Goal: Use online tool/utility: Utilize a website feature to perform a specific function

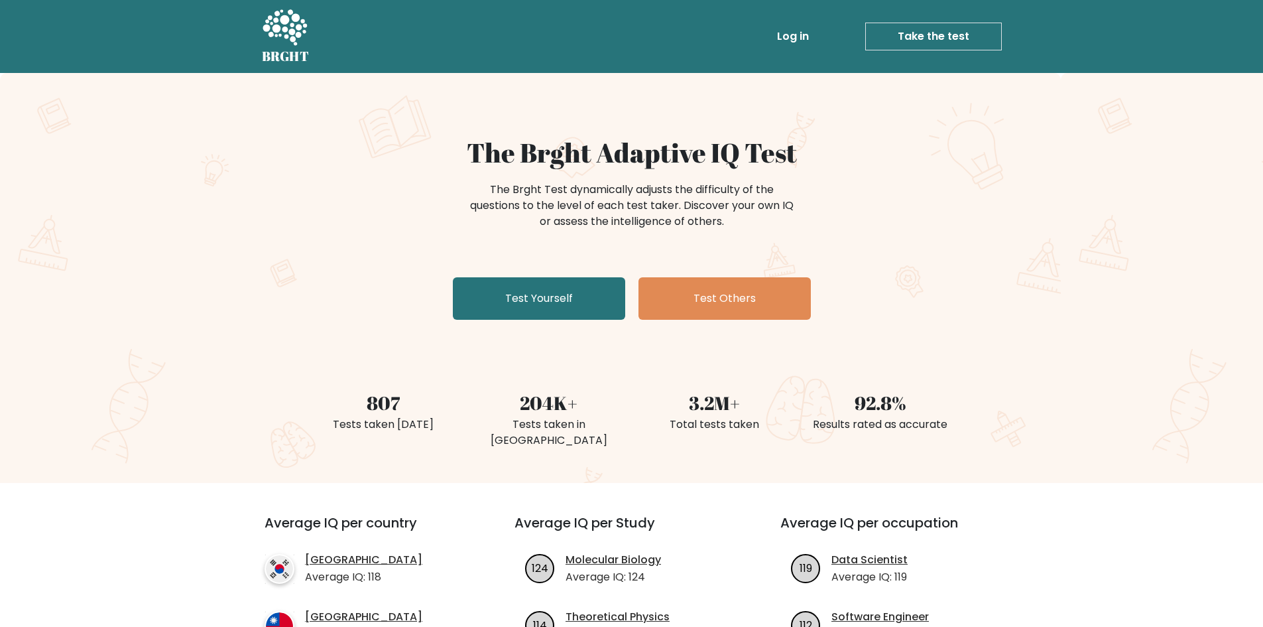
click at [893, 36] on link "Take the test" at bounding box center [933, 37] width 137 height 28
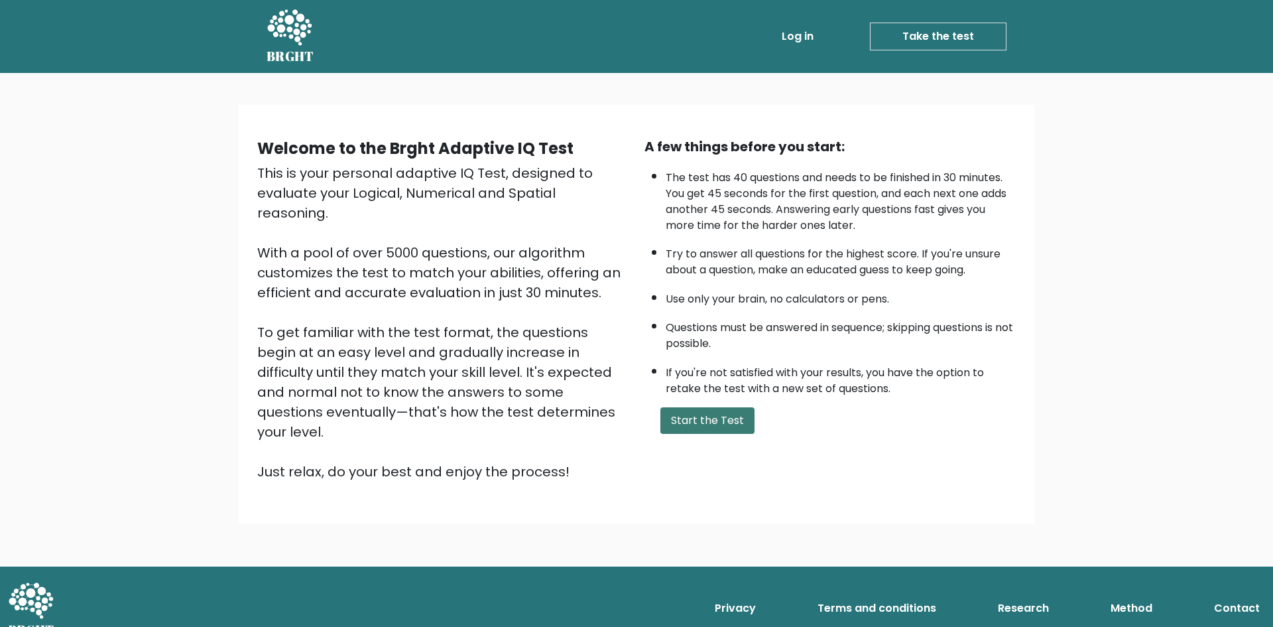
click at [726, 418] on button "Start the Test" at bounding box center [708, 420] width 94 height 27
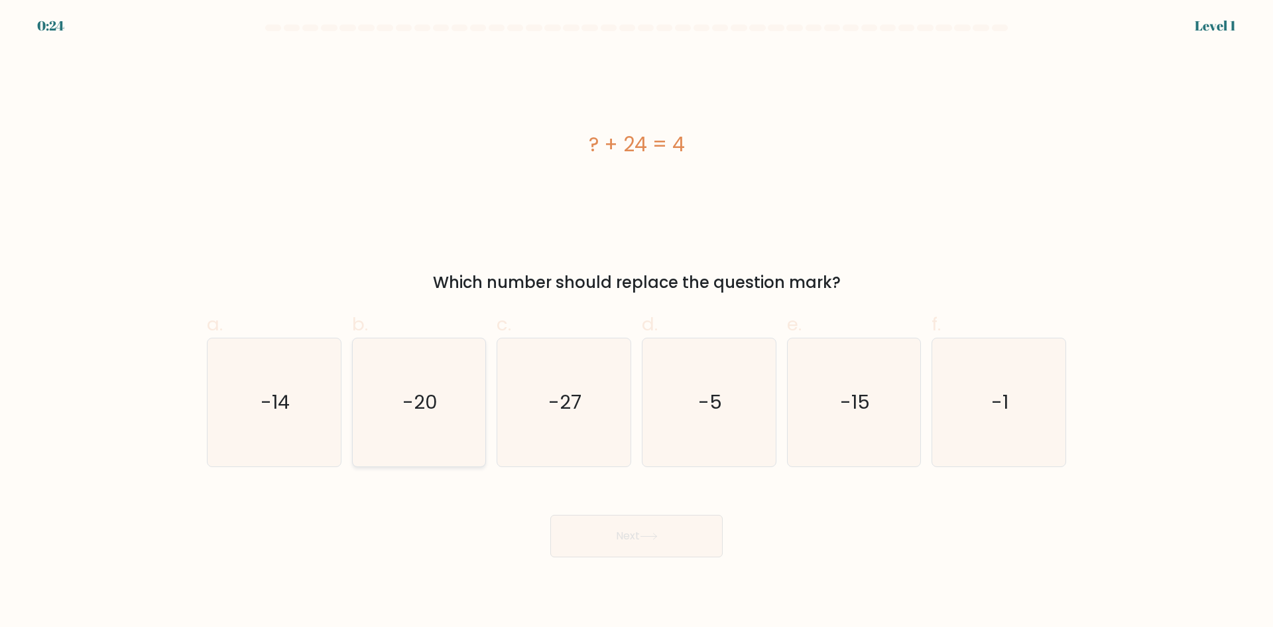
click at [402, 418] on icon "-20" at bounding box center [419, 402] width 128 height 128
click at [637, 322] on input "b. -20" at bounding box center [637, 318] width 1 height 9
radio input "true"
click at [635, 540] on button "Next" at bounding box center [636, 536] width 172 height 42
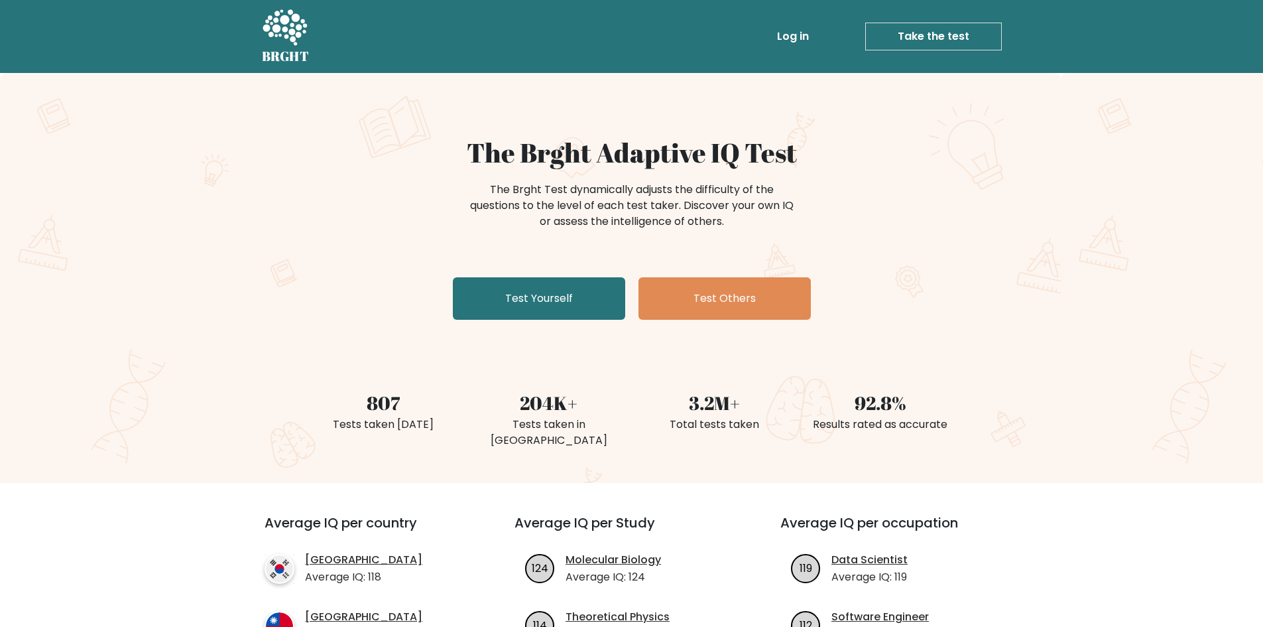
click at [942, 48] on ul "Log in Take the test Take the test" at bounding box center [861, 36] width 281 height 38
click at [938, 38] on link "Take the test" at bounding box center [933, 37] width 137 height 28
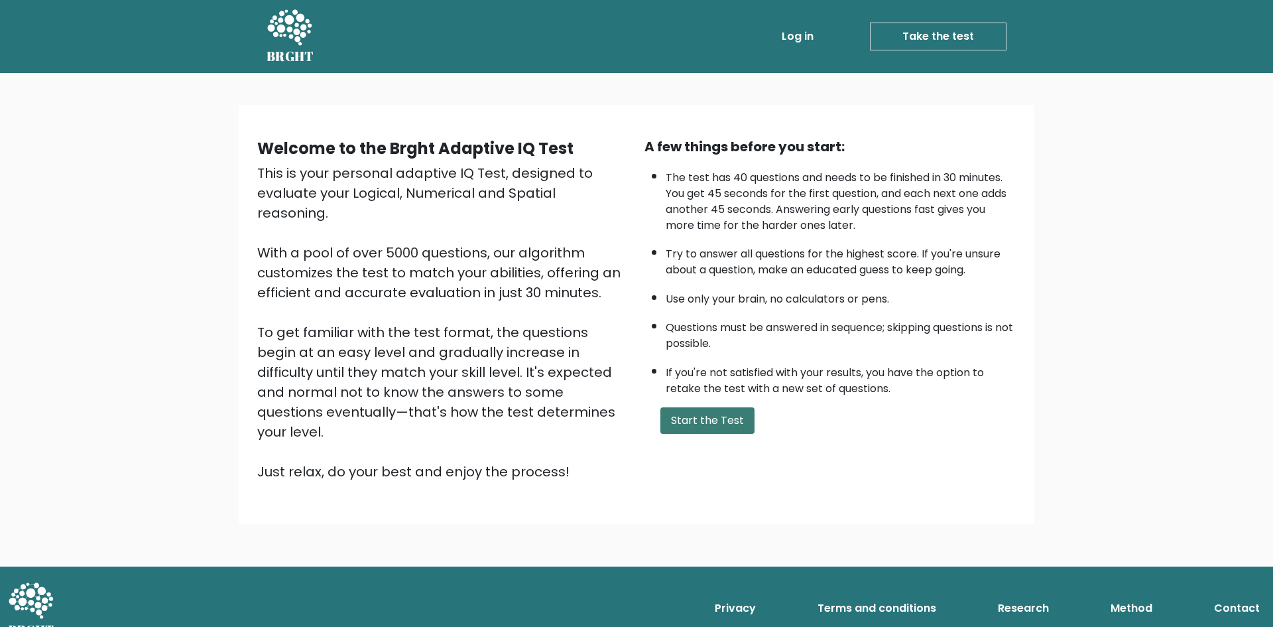
click at [724, 426] on button "Start the Test" at bounding box center [708, 420] width 94 height 27
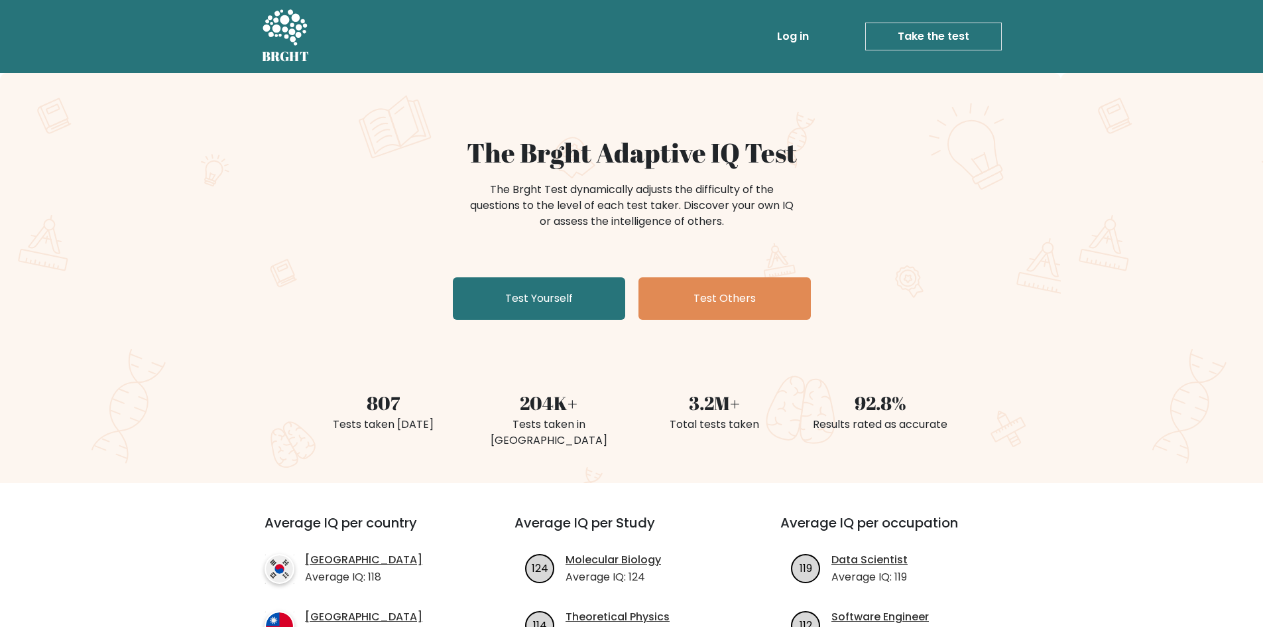
click at [900, 30] on link "Take the test" at bounding box center [933, 37] width 137 height 28
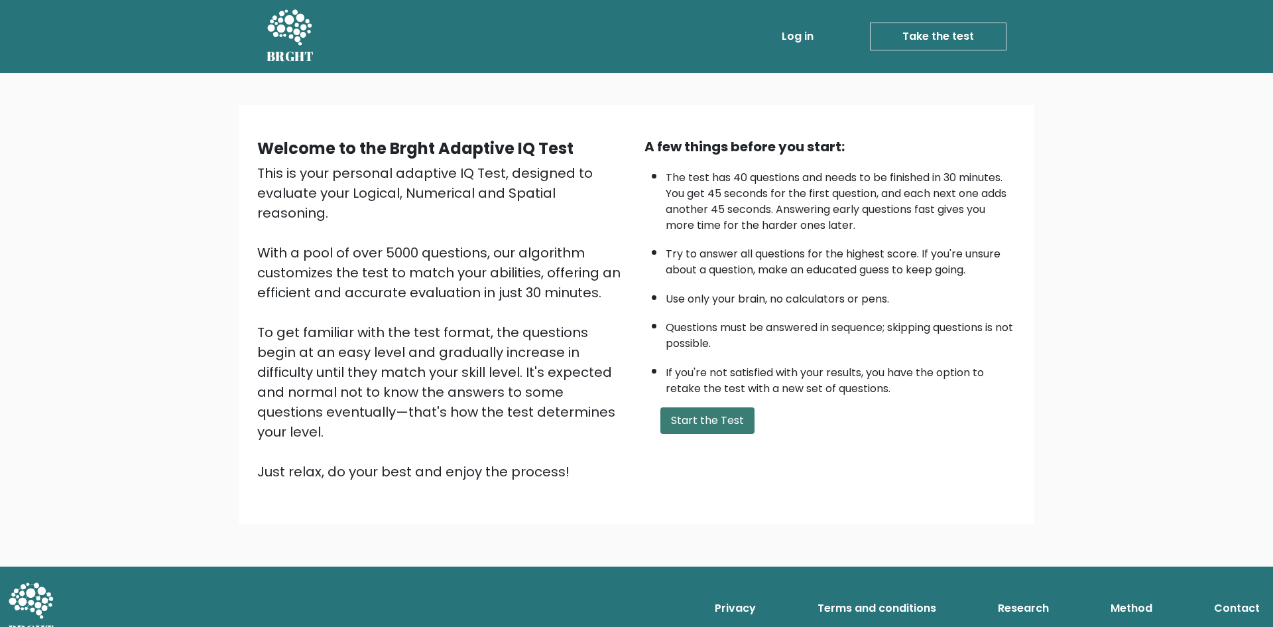
click at [690, 425] on button "Start the Test" at bounding box center [708, 420] width 94 height 27
